Goal: Task Accomplishment & Management: Use online tool/utility

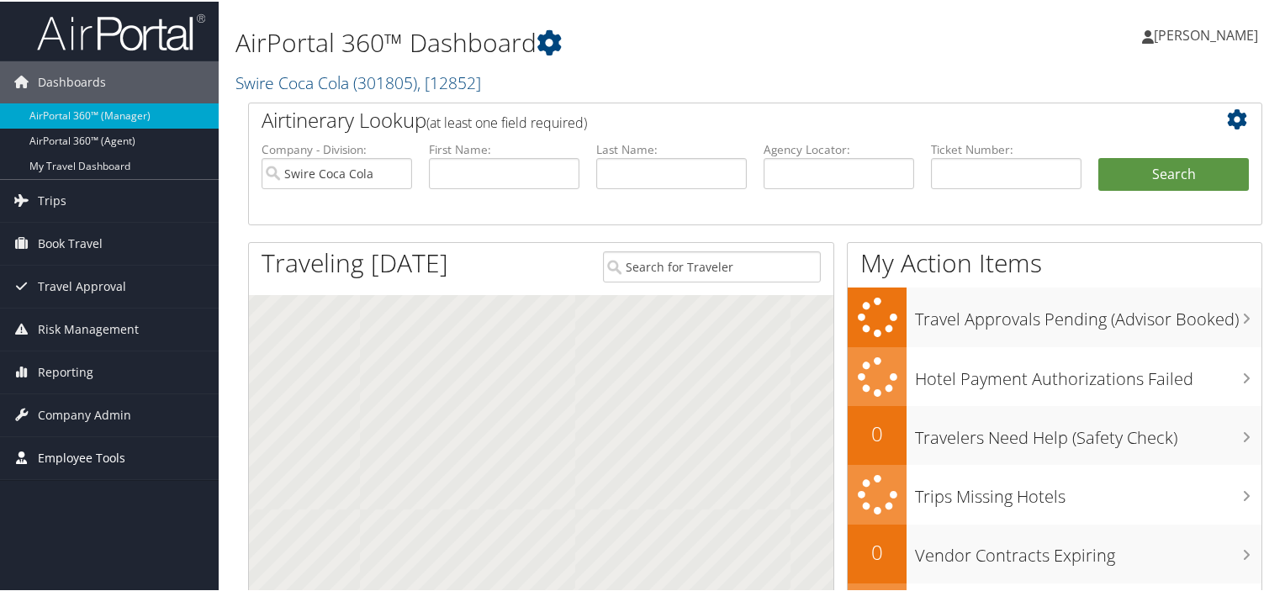
click at [88, 454] on span "Employee Tools" at bounding box center [81, 457] width 87 height 42
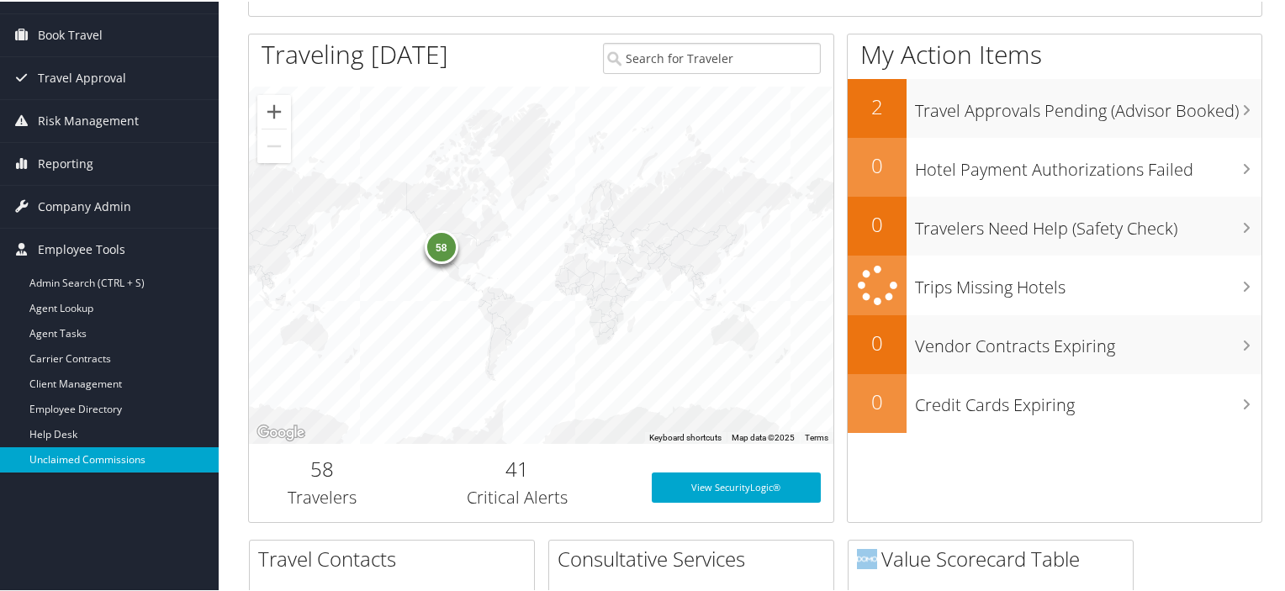
scroll to position [252, 0]
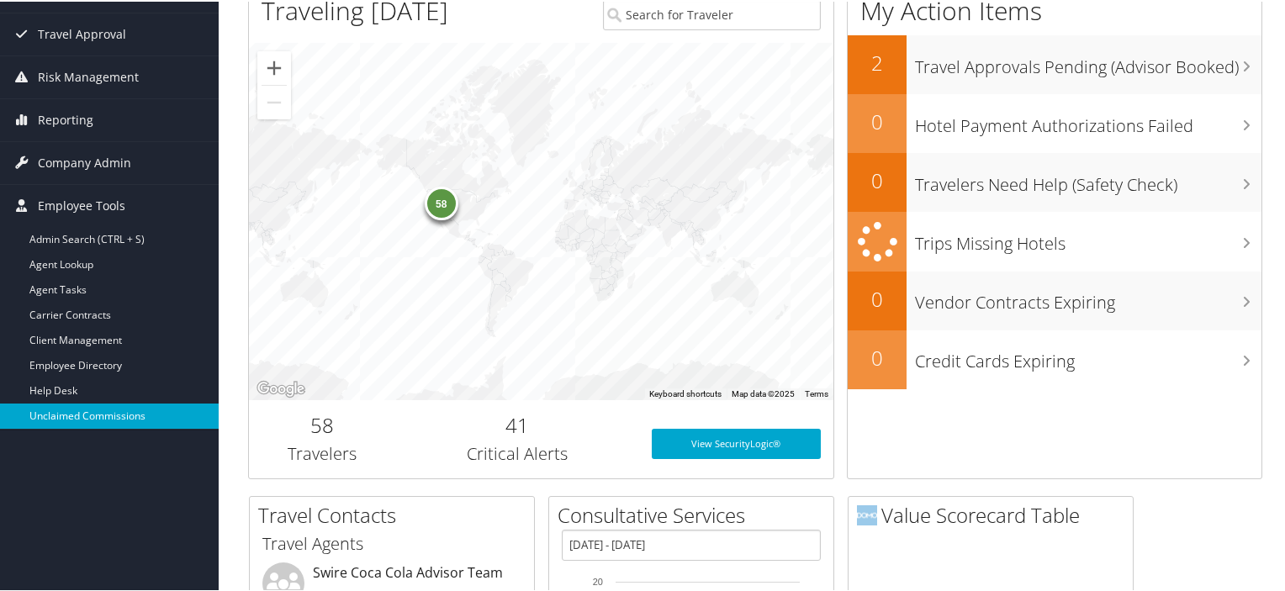
click at [108, 412] on link "Unclaimed Commissions" at bounding box center [109, 414] width 219 height 25
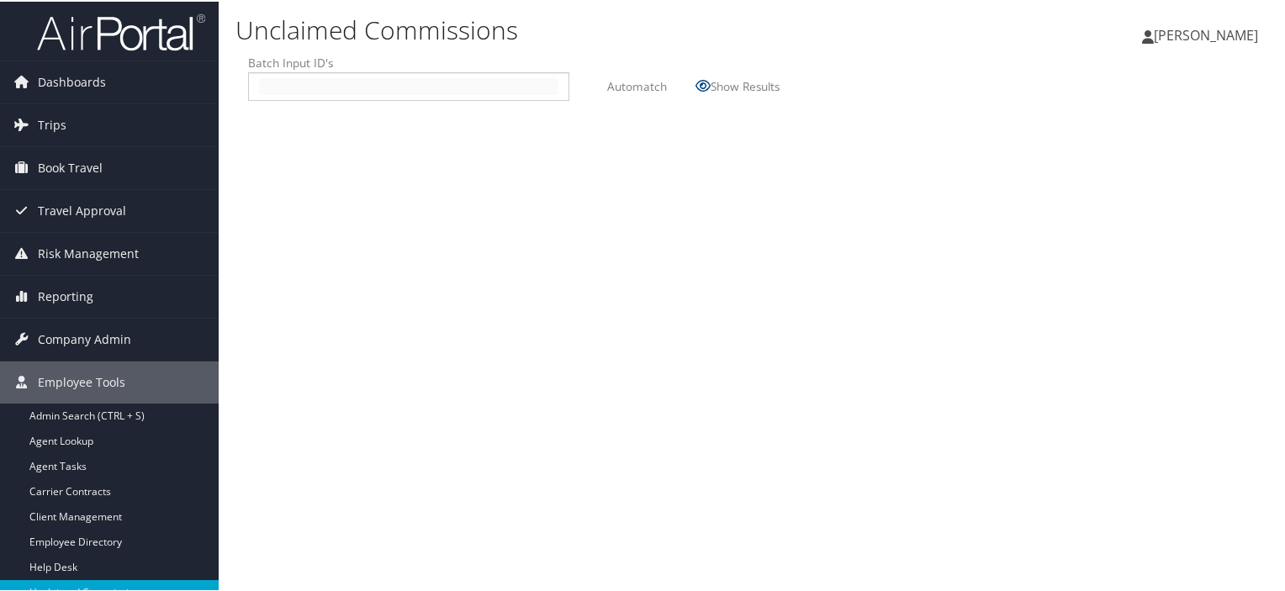
click at [269, 87] on input "text" at bounding box center [408, 85] width 299 height 17
type input "2510131"
click at [629, 83] on label "Automatch" at bounding box center [637, 84] width 60 height 31
